Goal: Navigation & Orientation: Find specific page/section

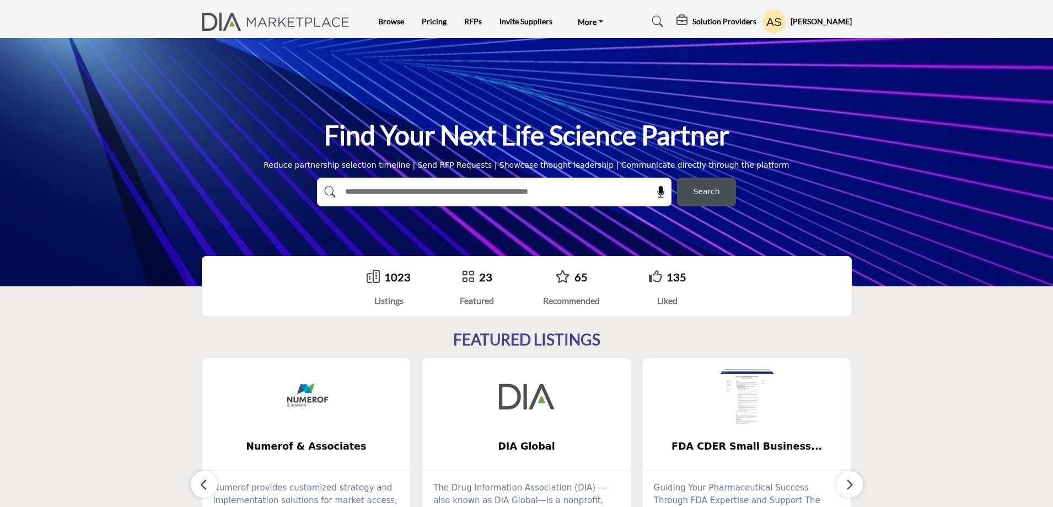
click at [721, 195] on button "Search" at bounding box center [706, 192] width 59 height 29
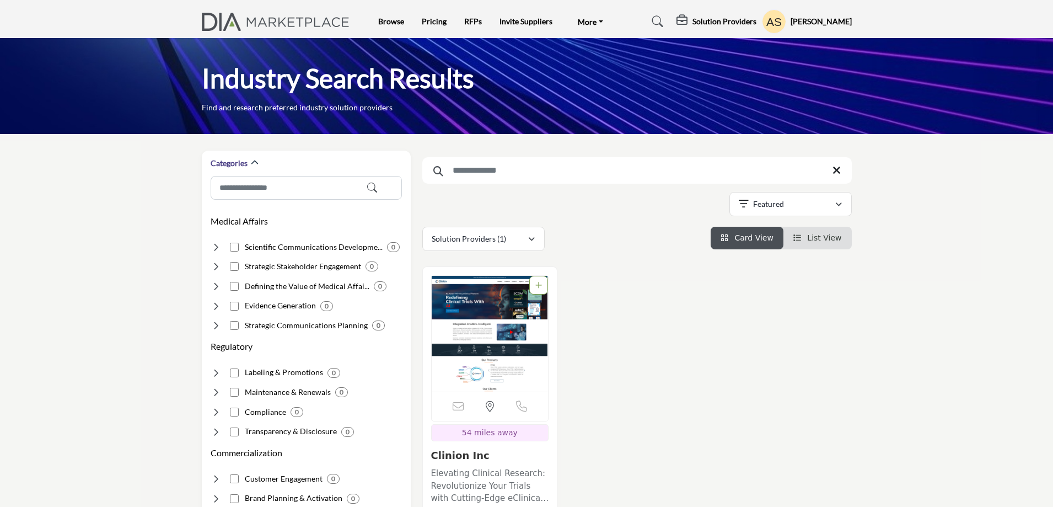
click at [827, 368] on div "Sorry, but this listing is on a subscription plan which does not allow users to…" at bounding box center [636, 438] width 441 height 345
click at [393, 22] on link "Browse" at bounding box center [391, 21] width 26 height 9
